Goal: Task Accomplishment & Management: Manage account settings

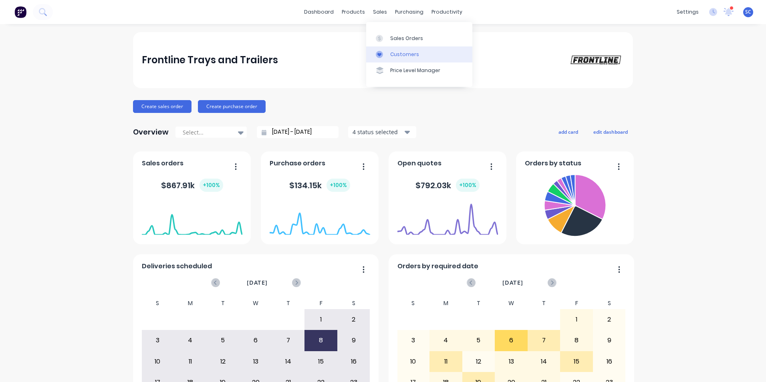
click at [400, 54] on div "Customers" at bounding box center [404, 54] width 29 height 7
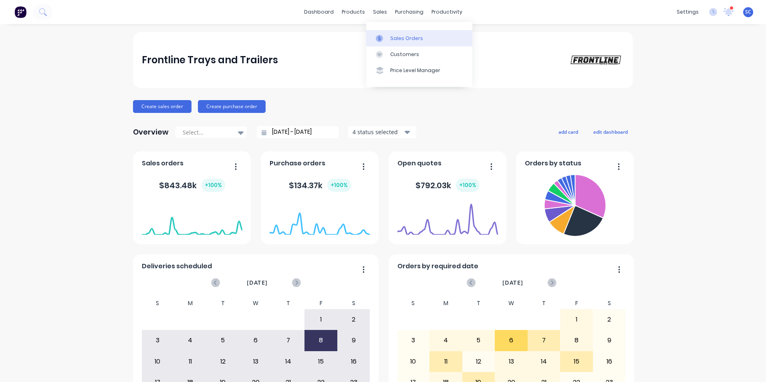
click at [401, 37] on div "Sales Orders" at bounding box center [406, 38] width 33 height 7
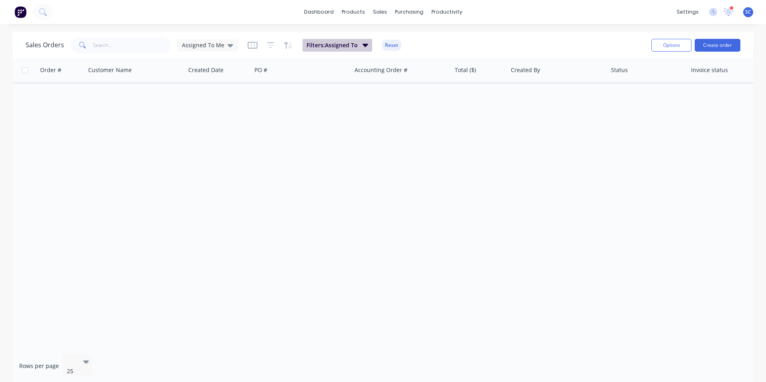
click at [326, 39] on button "Filters: Assigned To" at bounding box center [337, 45] width 70 height 13
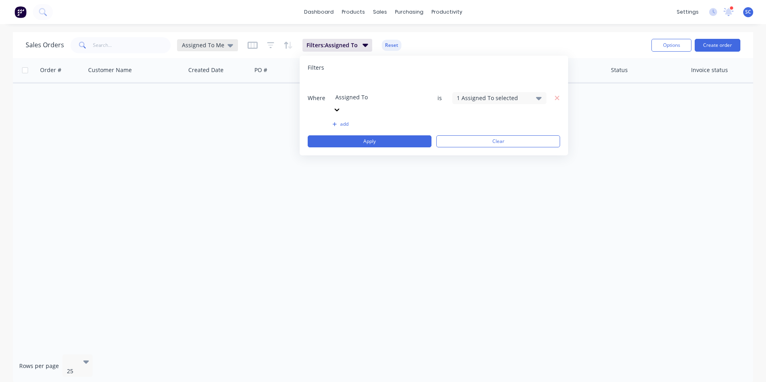
click at [195, 45] on span "Assigned To Me" at bounding box center [203, 45] width 42 height 8
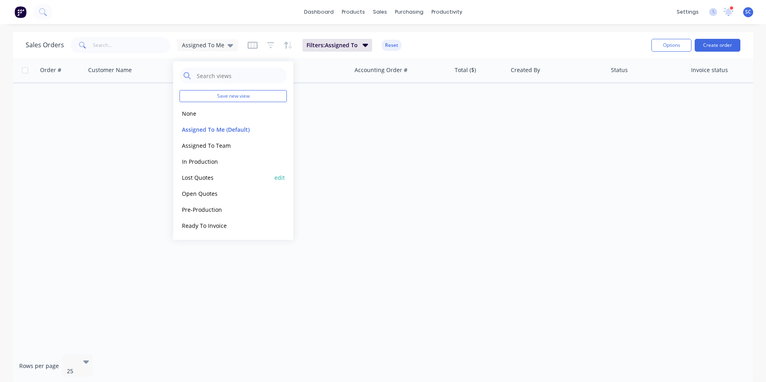
click at [201, 174] on button "Lost Quotes" at bounding box center [224, 177] width 91 height 9
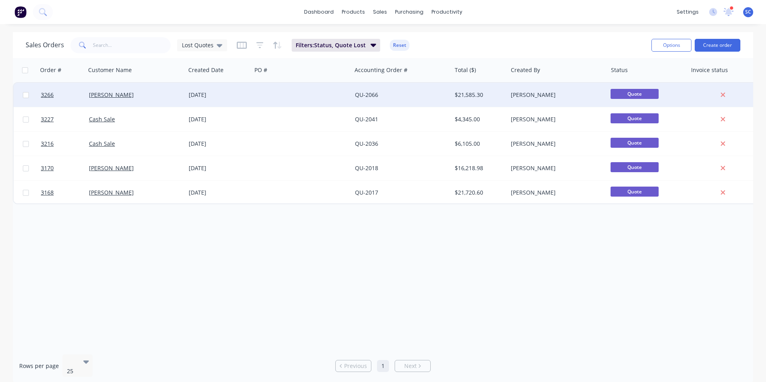
click at [158, 93] on div "Andy Do" at bounding box center [133, 95] width 89 height 8
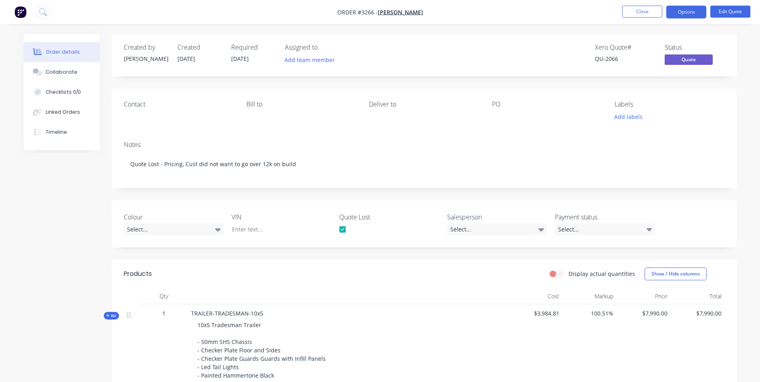
click at [342, 228] on div at bounding box center [342, 229] width 16 height 16
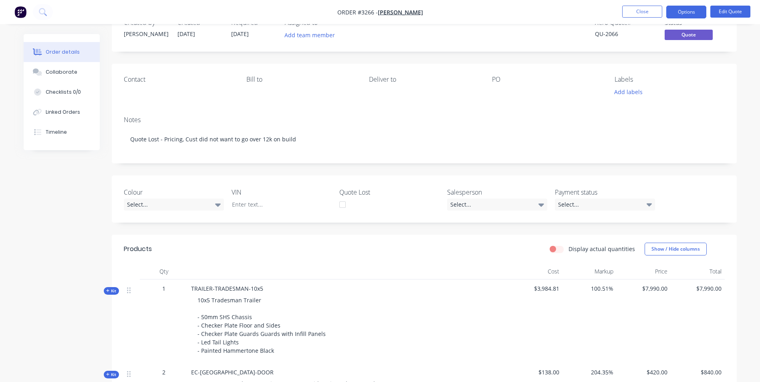
scroll to position [80, 0]
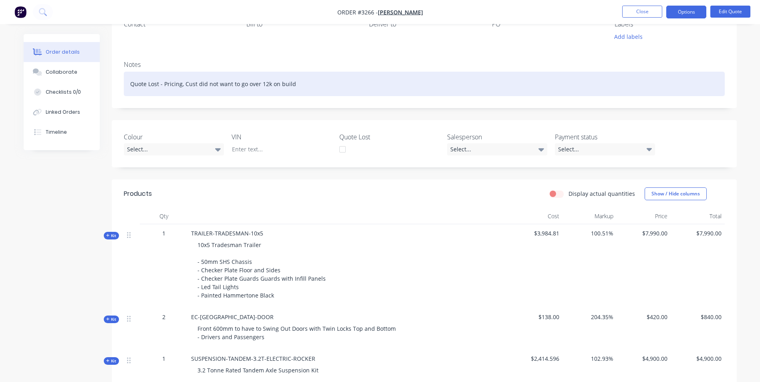
click at [282, 85] on div "Quote Lost - Pricing, Cust did not want to go over 12k on build" at bounding box center [424, 84] width 601 height 24
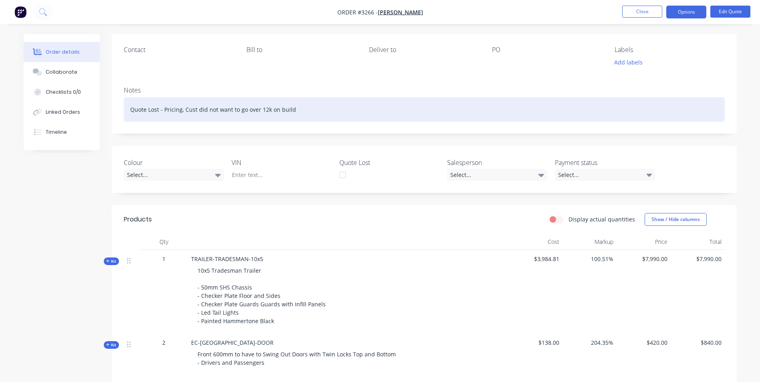
scroll to position [40, 0]
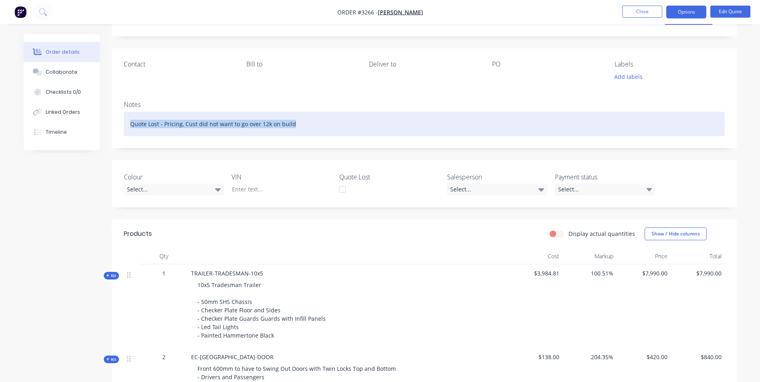
drag, startPoint x: 315, startPoint y: 124, endPoint x: 112, endPoint y: 117, distance: 203.5
click at [112, 117] on div "Notes Quote Lost - Pricing, Cust did not want to go over 12k on build" at bounding box center [424, 121] width 625 height 54
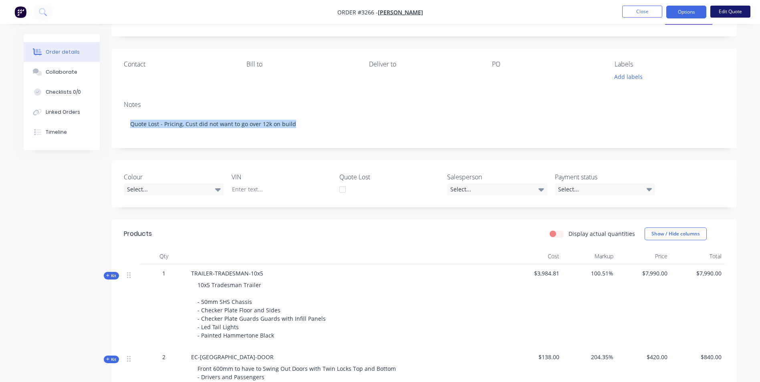
click at [735, 9] on button "Edit Quote" at bounding box center [730, 12] width 40 height 12
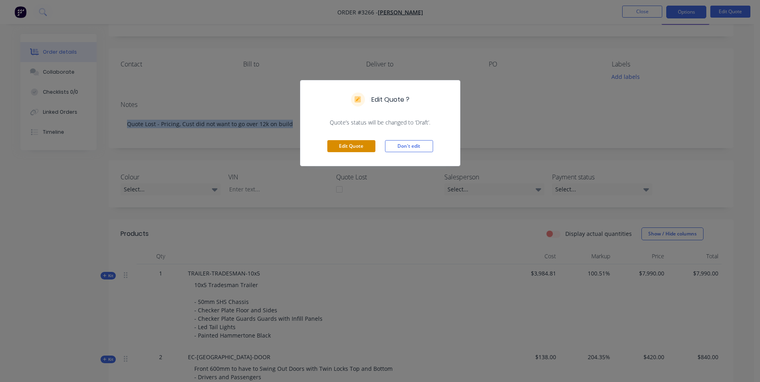
click at [350, 145] on button "Edit Quote" at bounding box center [351, 146] width 48 height 12
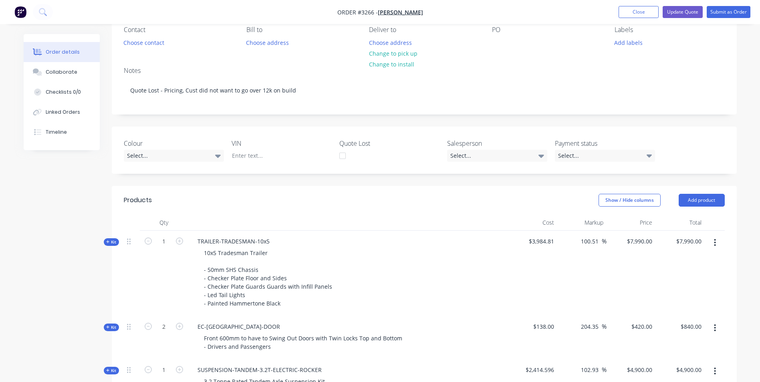
scroll to position [80, 0]
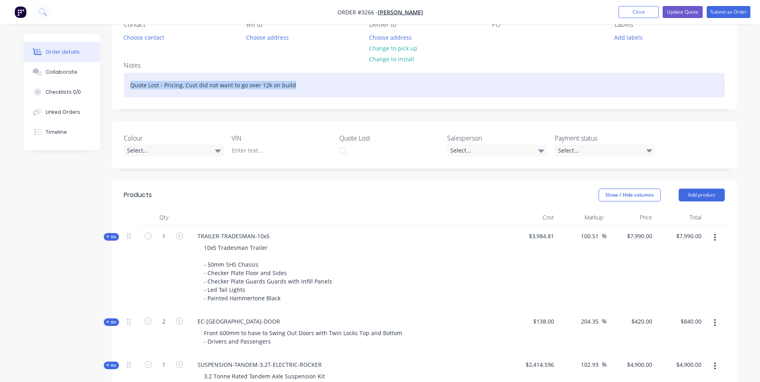
drag, startPoint x: 296, startPoint y: 87, endPoint x: 103, endPoint y: 92, distance: 193.5
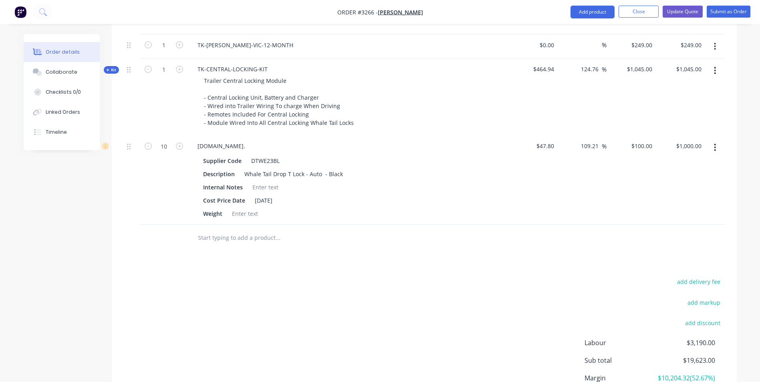
scroll to position [921, 0]
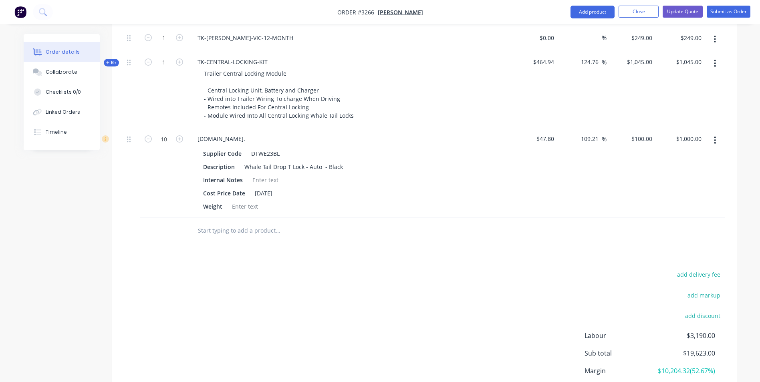
click at [715, 62] on icon "button" at bounding box center [715, 63] width 2 height 7
click at [668, 147] on div "Delete" at bounding box center [686, 149] width 62 height 12
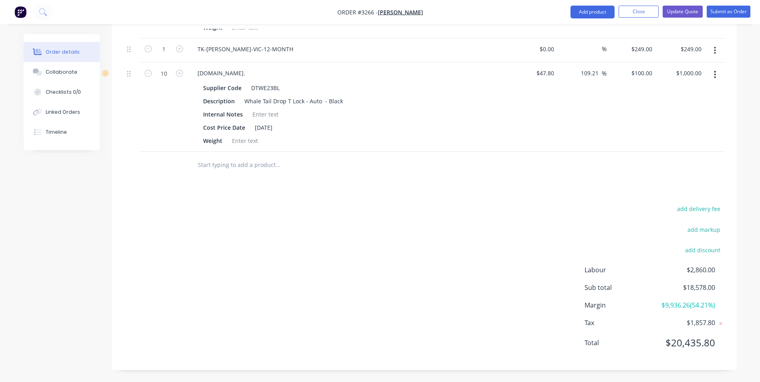
scroll to position [910, 0]
click at [714, 72] on icon "button" at bounding box center [715, 74] width 2 height 7
click at [682, 146] on div "Delete" at bounding box center [686, 144] width 62 height 12
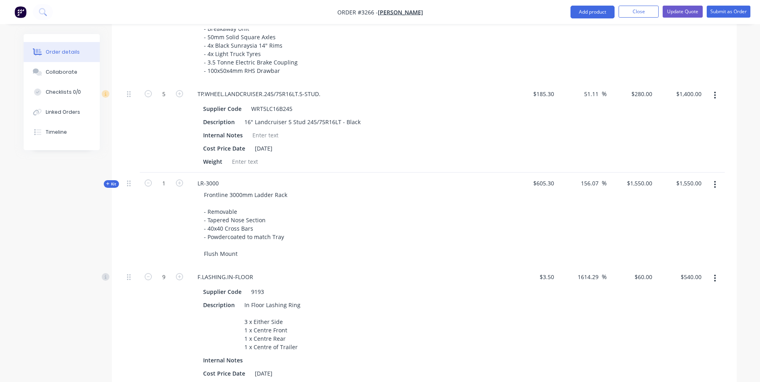
scroll to position [460, 0]
click at [715, 97] on icon "button" at bounding box center [715, 96] width 2 height 7
click at [664, 167] on div "Delete" at bounding box center [686, 166] width 62 height 12
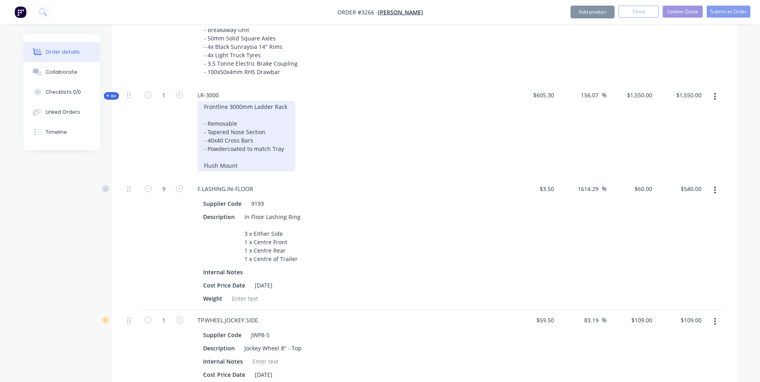
scroll to position [420, 0]
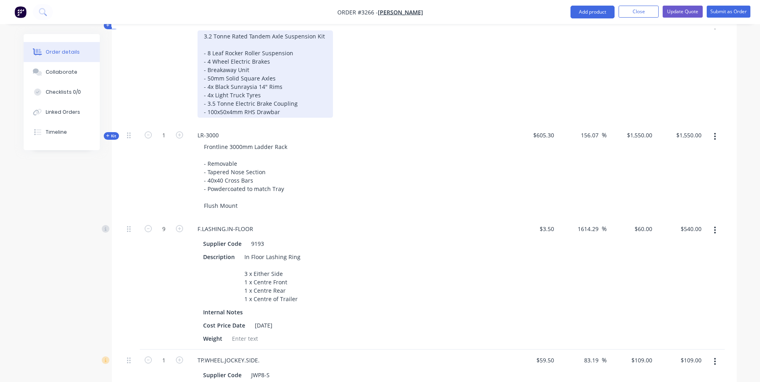
click at [254, 98] on div "3.2 Tonne Rated Tandem Axle Suspension Kit - 8 Leaf Rocker Roller Suspension - …" at bounding box center [264, 73] width 135 height 87
drag, startPoint x: 238, startPoint y: 92, endPoint x: 193, endPoint y: 89, distance: 45.0
click at [193, 89] on div "3.2 Tonne Rated Tandem Axle Suspension Kit - 8 Leaf Rocker Roller Suspension - …" at bounding box center [348, 73] width 314 height 87
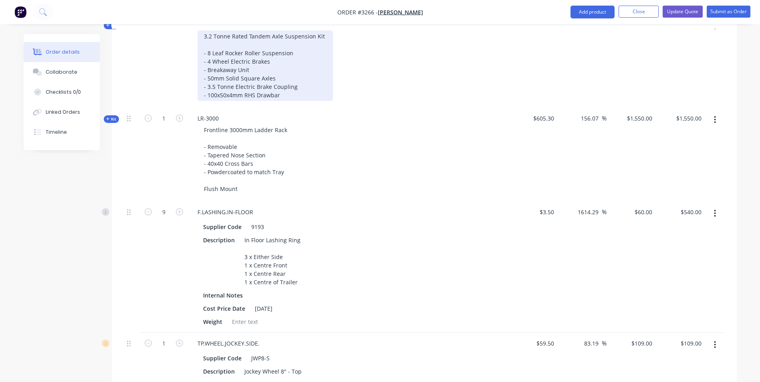
click at [291, 94] on div "3.2 Tonne Rated Tandem Axle Suspension Kit - 8 Leaf Rocker Roller Suspension - …" at bounding box center [264, 65] width 135 height 70
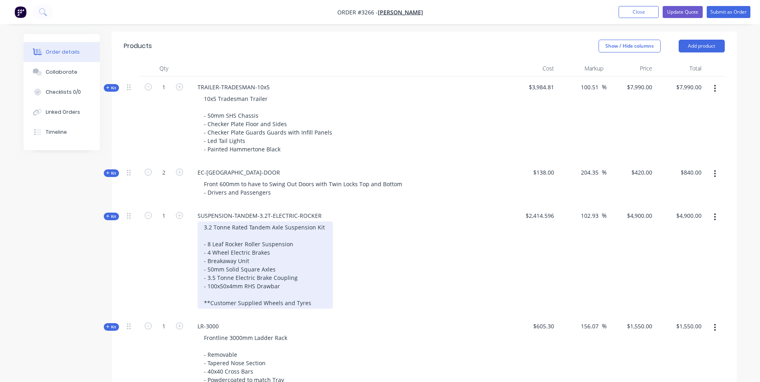
scroll to position [211, 0]
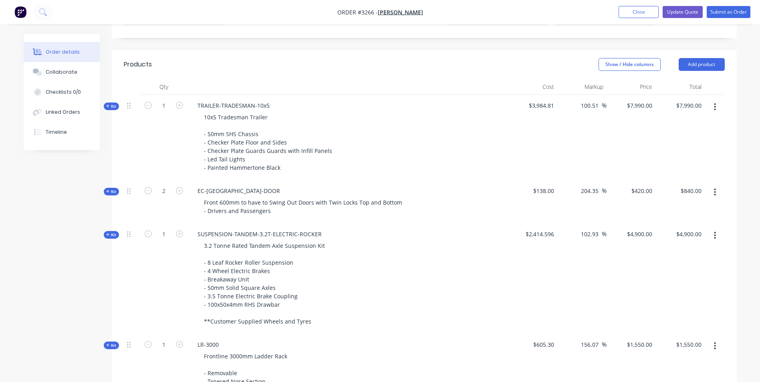
click at [463, 66] on div "Show / Hide columns Add product" at bounding box center [487, 64] width 473 height 13
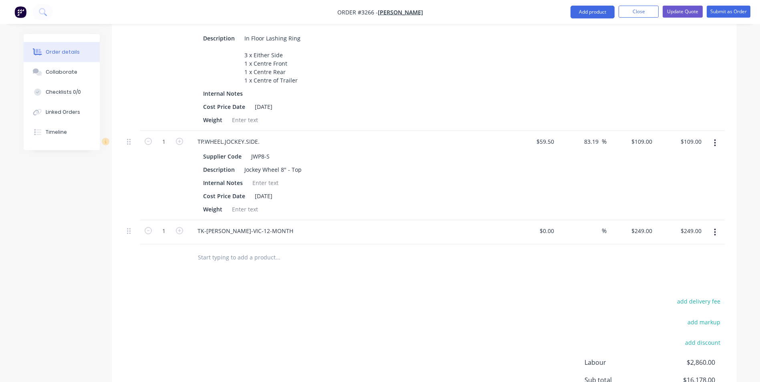
scroll to position [731, 0]
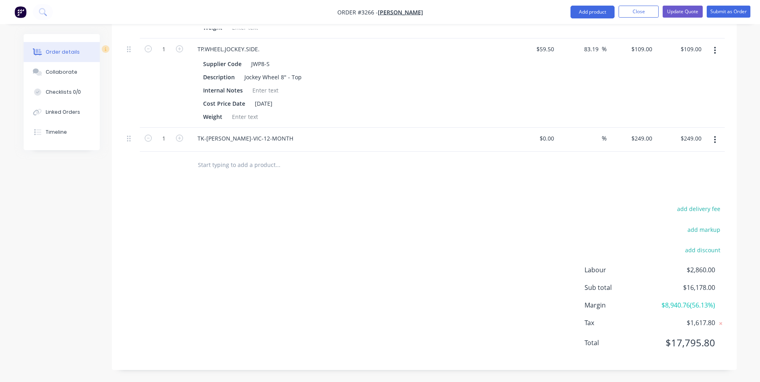
click at [248, 169] on input "text" at bounding box center [277, 165] width 160 height 16
click at [598, 12] on button "Add product" at bounding box center [592, 12] width 44 height 13
click at [475, 256] on div "add delivery fee add markup add discount Labour $2,860.00 Sub total $16,178.00 …" at bounding box center [424, 280] width 601 height 155
click at [721, 324] on icon at bounding box center [720, 324] width 8 height 8
click at [589, 11] on button "Add product" at bounding box center [592, 12] width 44 height 13
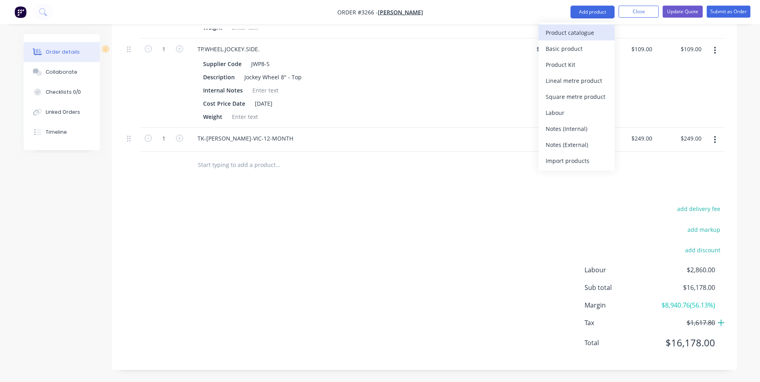
click at [559, 34] on div "Product catalogue" at bounding box center [576, 33] width 62 height 12
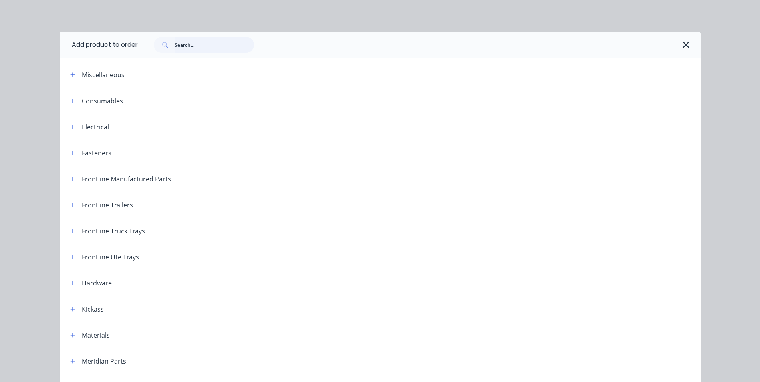
click at [193, 42] on input "text" at bounding box center [214, 45] width 79 height 16
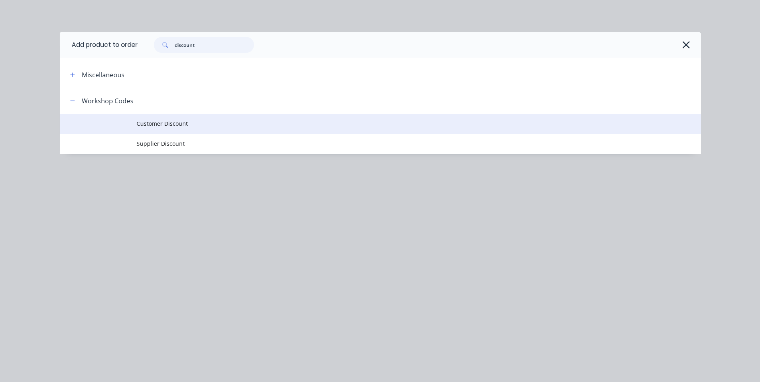
type input "discount"
click at [161, 125] on span "Customer Discount" at bounding box center [362, 123] width 451 height 8
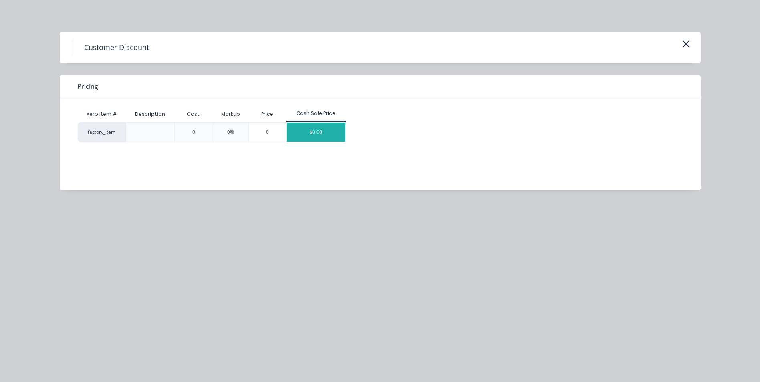
click at [320, 130] on div "$0.00" at bounding box center [316, 132] width 58 height 19
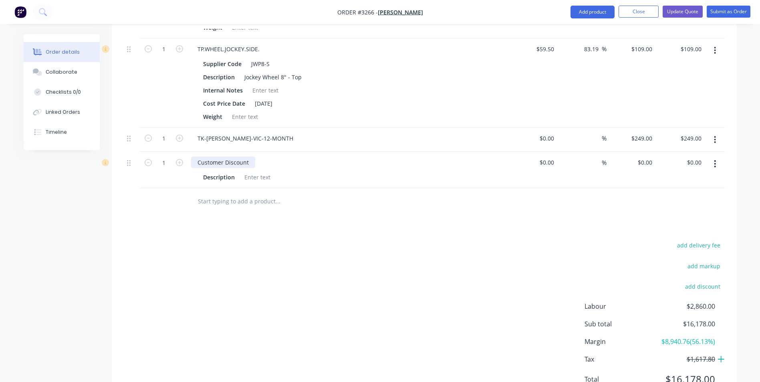
click at [252, 164] on div "Customer Discount" at bounding box center [223, 163] width 64 height 12
drag, startPoint x: 251, startPoint y: 164, endPoint x: 249, endPoint y: 167, distance: 4.1
click at [249, 167] on div "Customer Discount" at bounding box center [223, 163] width 64 height 12
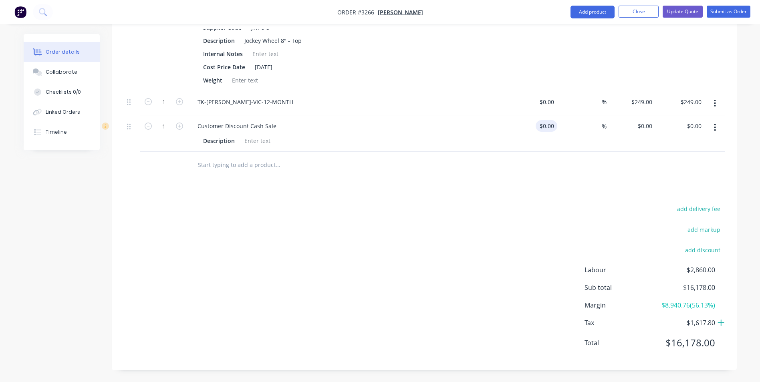
click at [544, 126] on div "$0.00 $0.00" at bounding box center [532, 133] width 49 height 36
type input "$0.00"
click at [711, 171] on div at bounding box center [424, 165] width 601 height 26
click at [642, 126] on div "0 $0.00" at bounding box center [630, 133] width 49 height 36
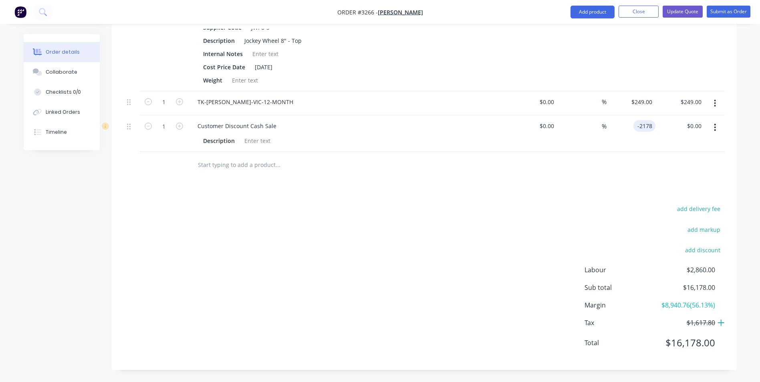
type input "$-2,178.00"
click at [617, 163] on div at bounding box center [424, 165] width 601 height 26
click at [720, 322] on icon at bounding box center [720, 323] width 7 height 8
click at [721, 322] on icon at bounding box center [720, 324] width 8 height 8
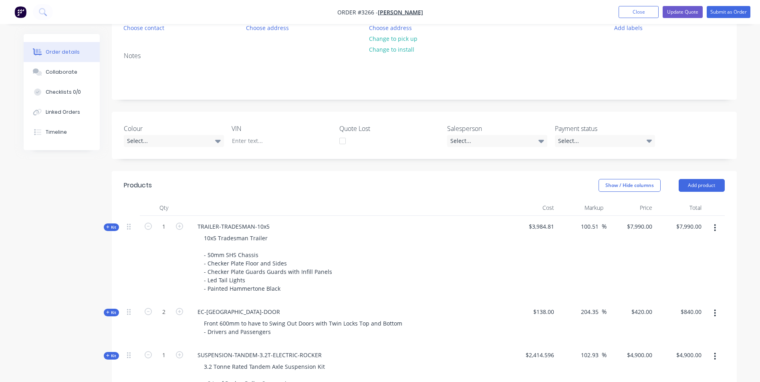
scroll to position [127, 0]
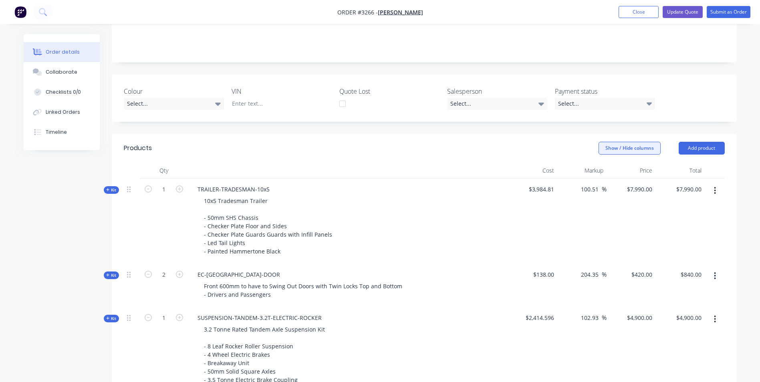
click at [624, 153] on button "Show / Hide columns" at bounding box center [629, 148] width 62 height 13
click at [616, 145] on button "Show / Hide columns" at bounding box center [629, 148] width 62 height 13
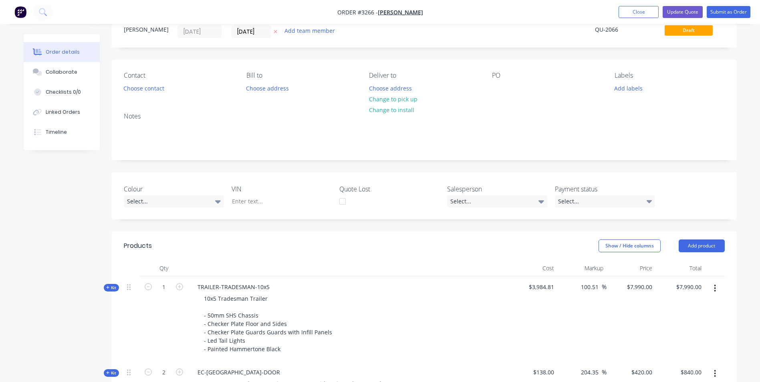
scroll to position [0, 0]
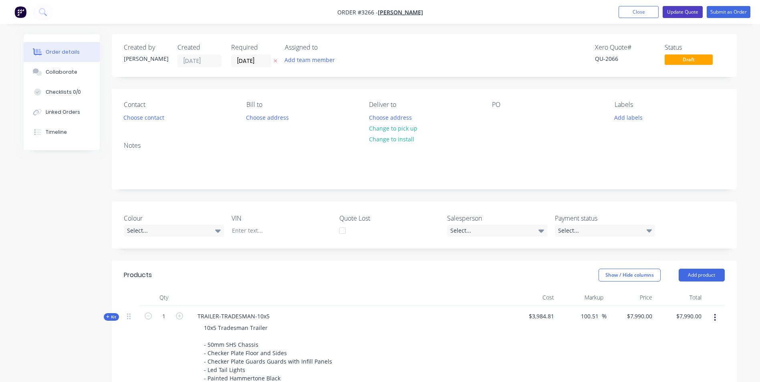
click at [691, 13] on button "Update Quote" at bounding box center [682, 12] width 40 height 12
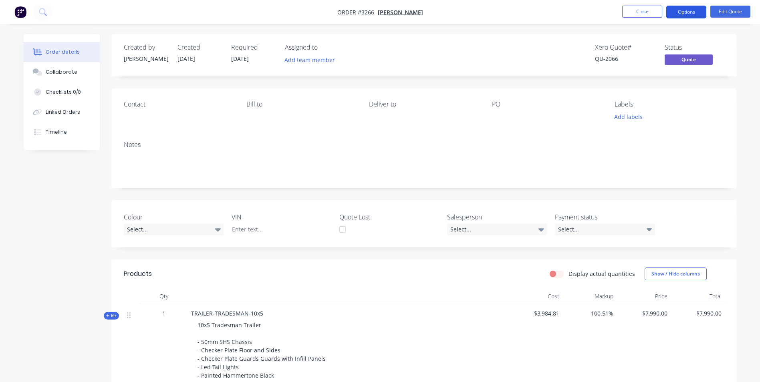
click at [696, 12] on button "Options" at bounding box center [686, 12] width 40 height 13
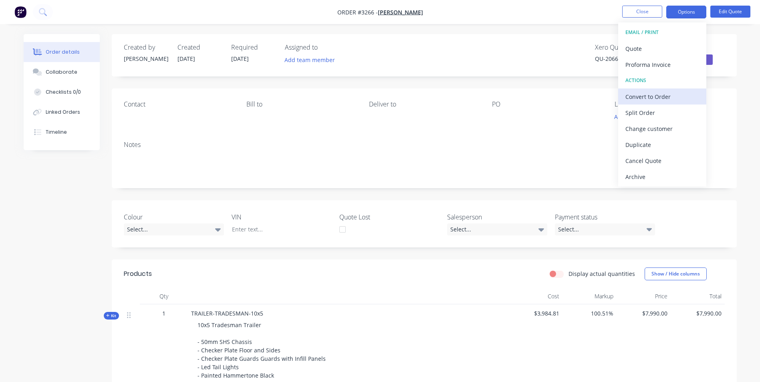
click at [648, 97] on div "Convert to Order" at bounding box center [662, 97] width 74 height 12
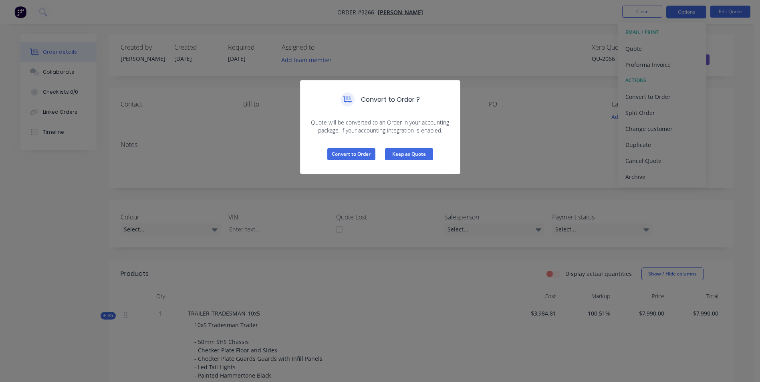
click at [424, 156] on button "Keep as Quote" at bounding box center [409, 154] width 48 height 12
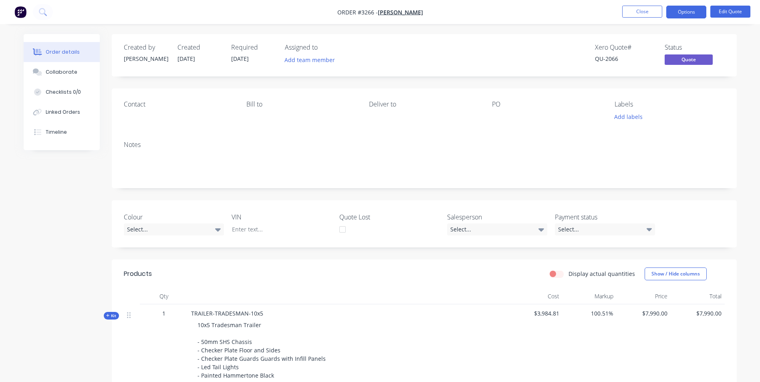
click at [139, 118] on div "Contact" at bounding box center [179, 112] width 110 height 22
click at [140, 106] on div "Contact" at bounding box center [179, 105] width 110 height 8
click at [127, 151] on div "Notes" at bounding box center [424, 162] width 625 height 54
click at [725, 13] on button "Edit Quote" at bounding box center [730, 12] width 40 height 12
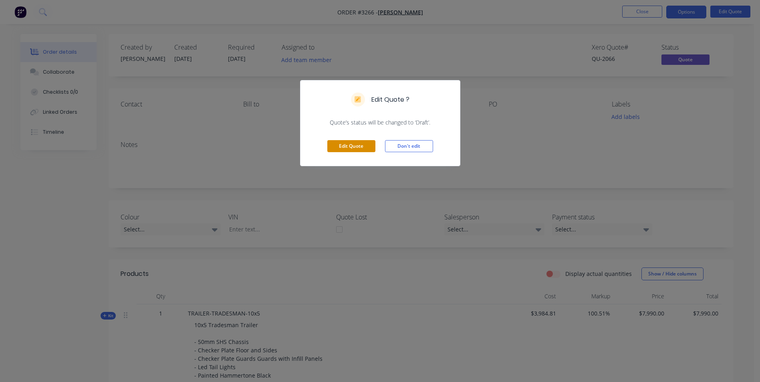
click at [348, 143] on button "Edit Quote" at bounding box center [351, 146] width 48 height 12
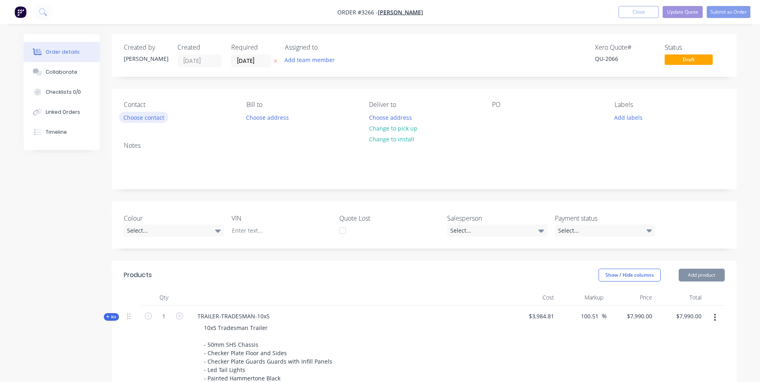
click at [144, 116] on button "Choose contact" at bounding box center [143, 117] width 49 height 11
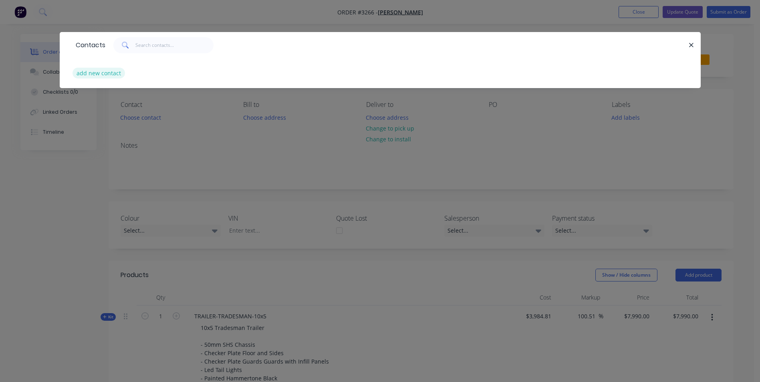
click at [88, 72] on button "add new contact" at bounding box center [98, 73] width 53 height 11
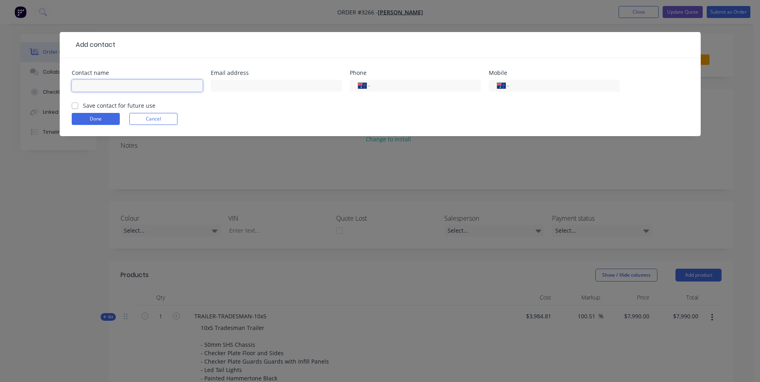
click at [128, 87] on input "text" at bounding box center [137, 86] width 131 height 12
type input "Andy Do"
click at [242, 86] on input "text" at bounding box center [276, 86] width 131 height 12
select select "AU"
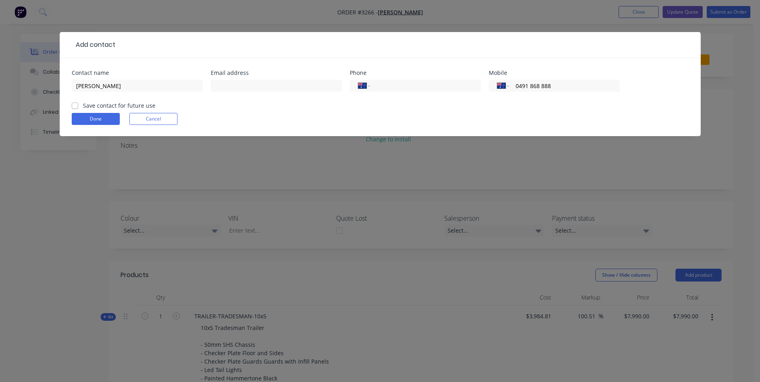
type input "0491 868 888"
click at [83, 105] on label "Save contact for future use" at bounding box center [119, 105] width 72 height 8
click at [74, 105] on input "Save contact for future use" at bounding box center [75, 105] width 6 height 8
checkbox input "true"
click at [80, 118] on button "Done" at bounding box center [96, 119] width 48 height 12
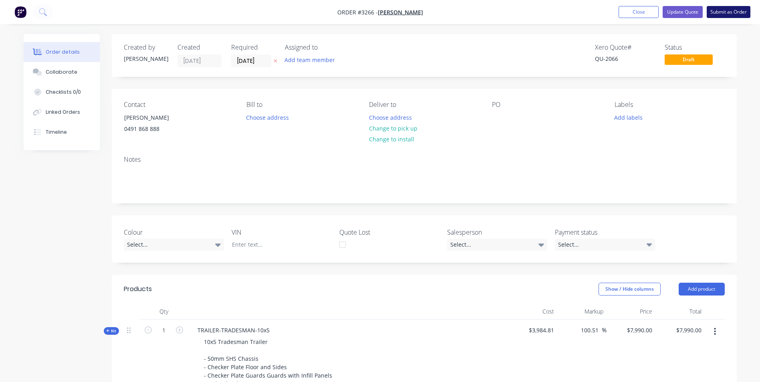
click at [729, 14] on button "Submit as Order" at bounding box center [728, 12] width 44 height 12
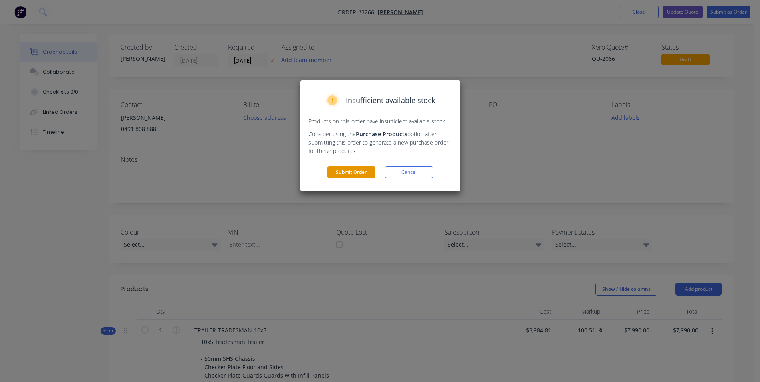
click at [346, 172] on button "Submit Order" at bounding box center [351, 172] width 48 height 12
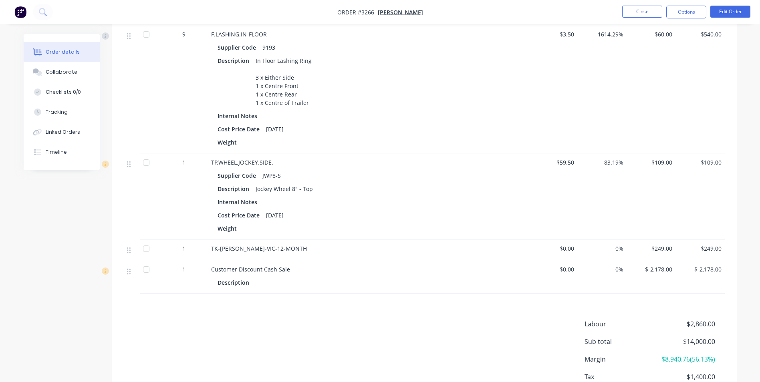
scroll to position [674, 0]
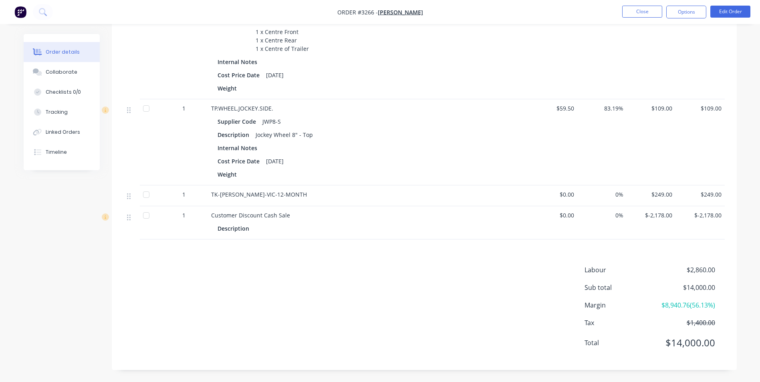
click at [318, 233] on div "Description" at bounding box center [367, 229] width 301 height 12
click at [287, 215] on div "Customer Discount Cash Sale" at bounding box center [368, 215] width 314 height 8
click at [284, 215] on span "Customer Discount Cash Sale" at bounding box center [250, 215] width 79 height 8
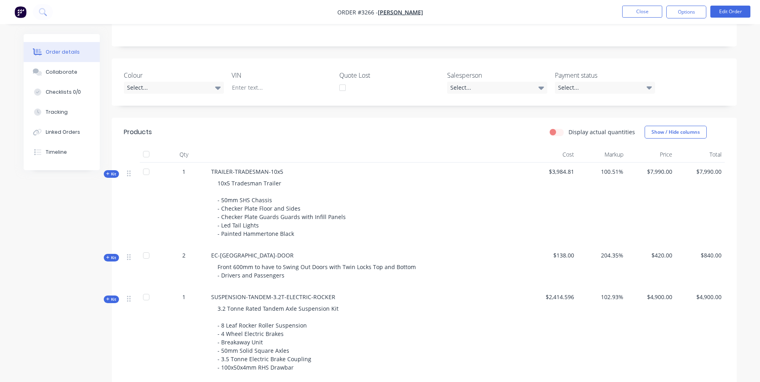
scroll to position [153, 0]
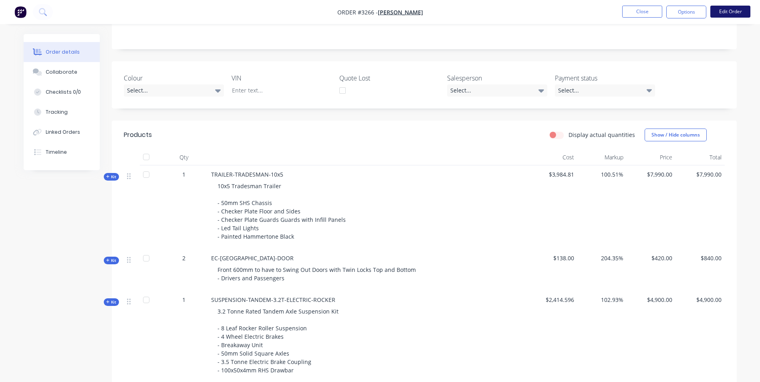
click at [723, 11] on button "Edit Order" at bounding box center [730, 12] width 40 height 12
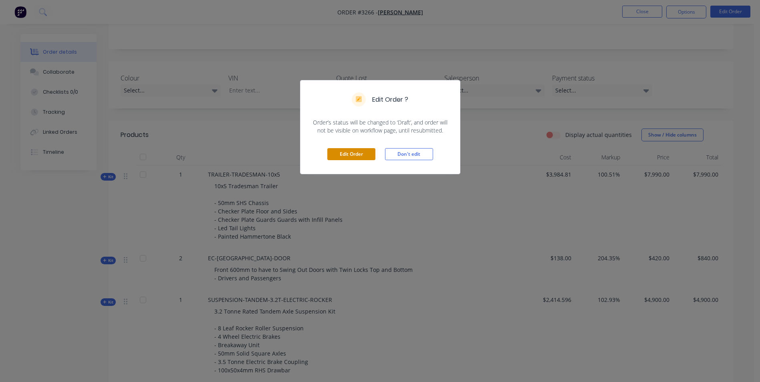
click at [341, 154] on button "Edit Order" at bounding box center [351, 154] width 48 height 12
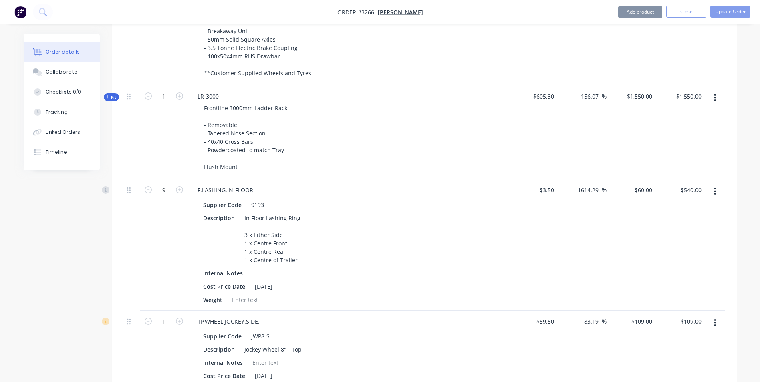
scroll to position [641, 0]
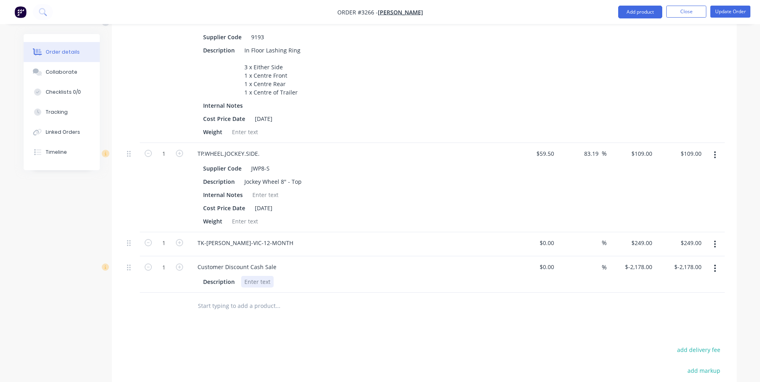
click at [265, 281] on div at bounding box center [257, 282] width 32 height 12
click at [370, 314] on div at bounding box center [311, 305] width 240 height 16
click at [728, 11] on button "Update Order" at bounding box center [730, 12] width 40 height 12
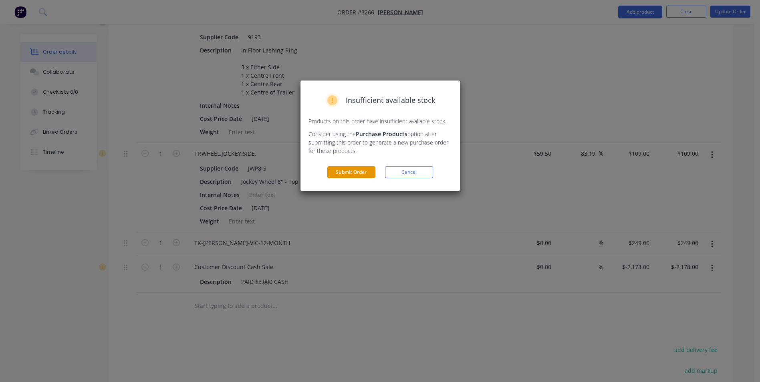
click at [356, 171] on button "Submit Order" at bounding box center [351, 172] width 48 height 12
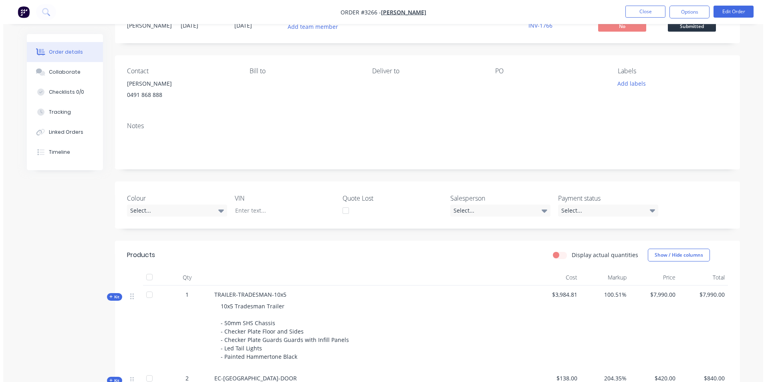
scroll to position [0, 0]
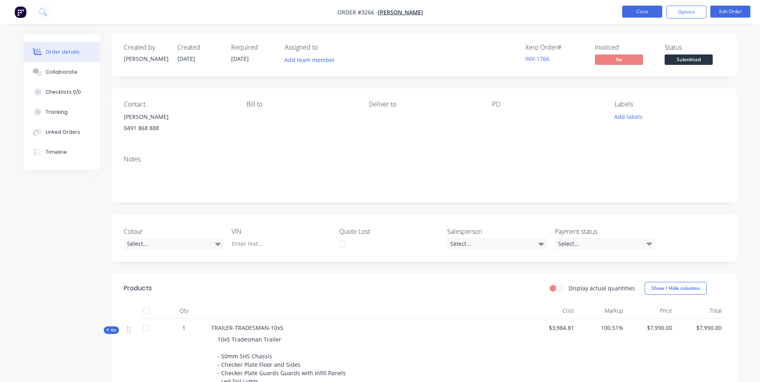
click at [643, 10] on button "Close" at bounding box center [642, 12] width 40 height 12
